Goal: Information Seeking & Learning: Learn about a topic

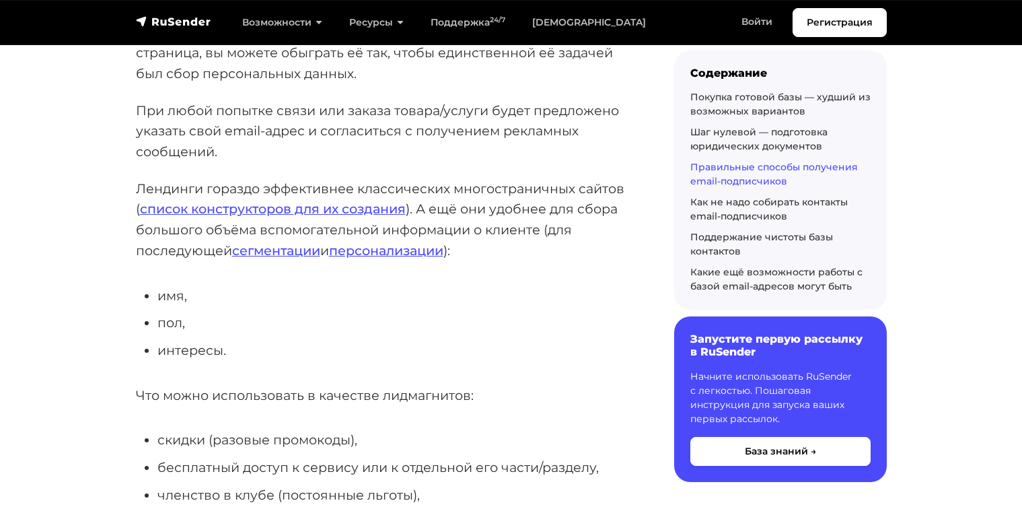
scroll to position [2988, 0]
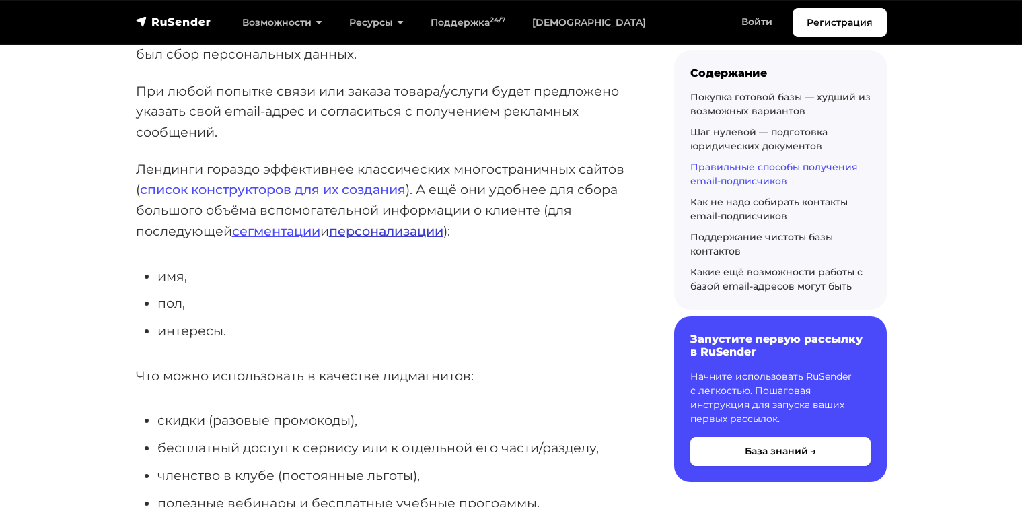
click at [362, 223] on link "персонализации" at bounding box center [386, 231] width 114 height 16
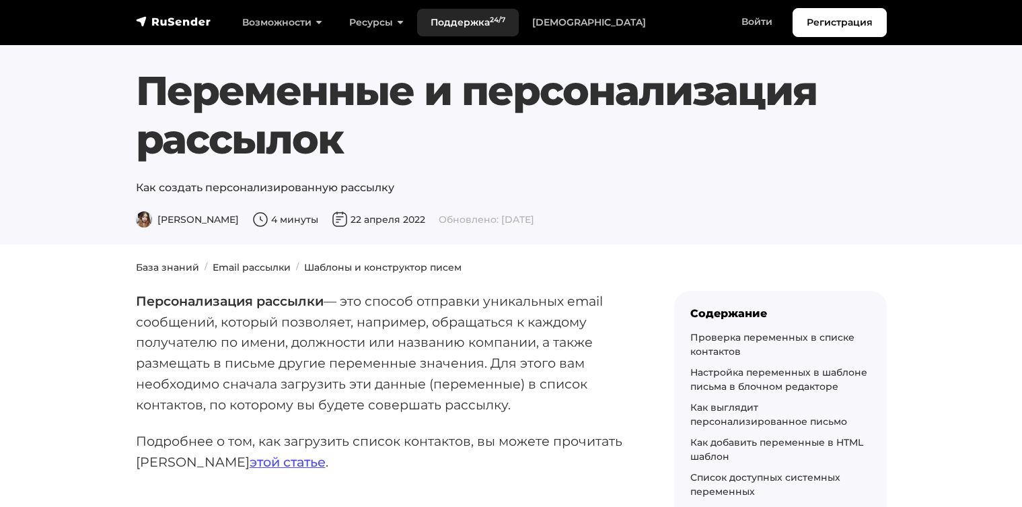
click at [448, 21] on link "Поддержка 24/7" at bounding box center [468, 23] width 102 height 28
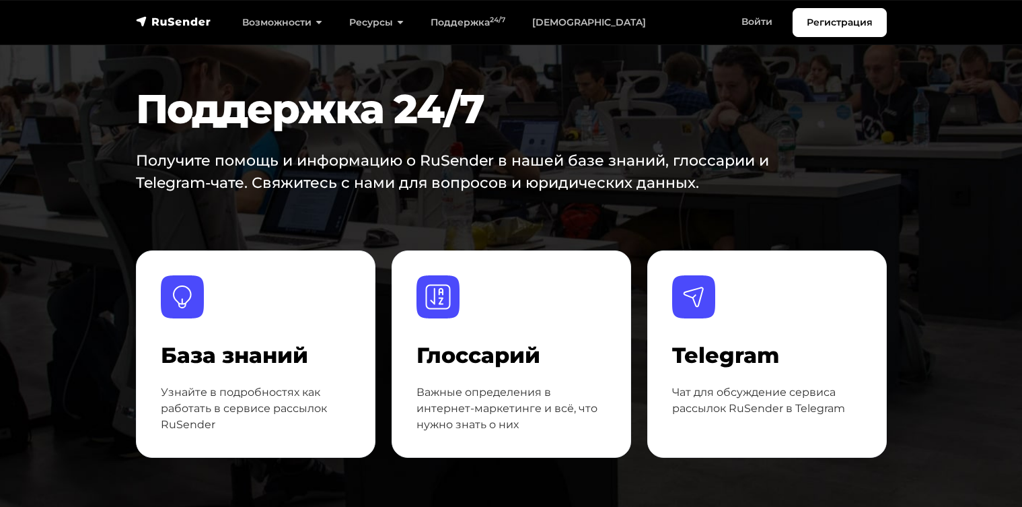
scroll to position [5, 0]
